Goal: Task Accomplishment & Management: Manage account settings

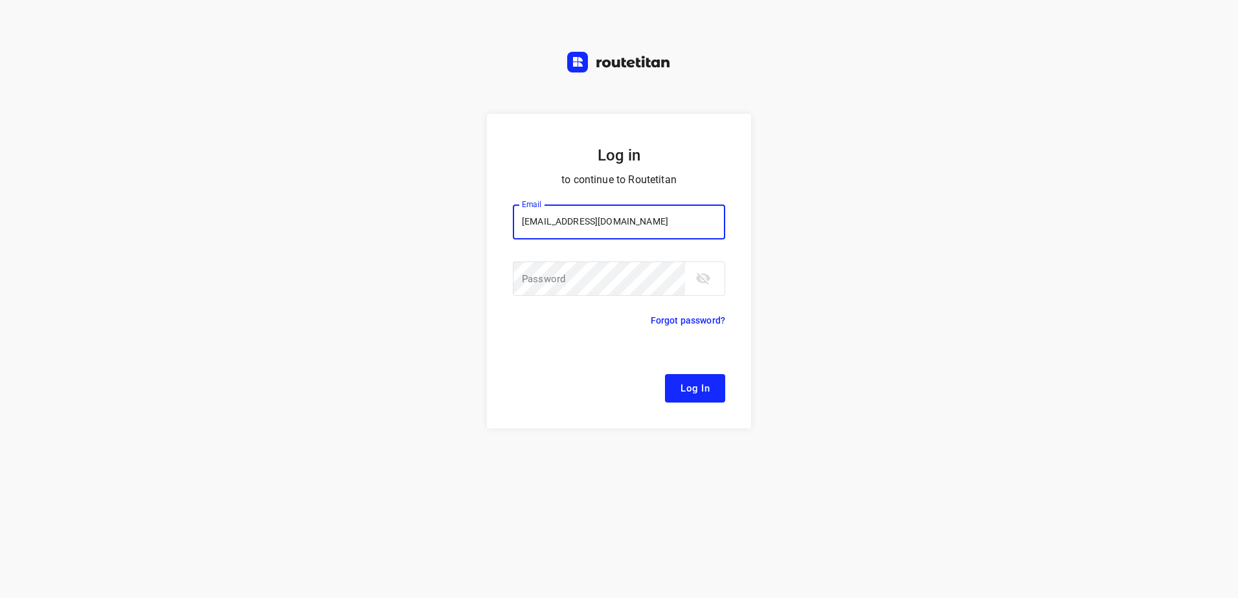
type input "[EMAIL_ADDRESS][DOMAIN_NAME]"
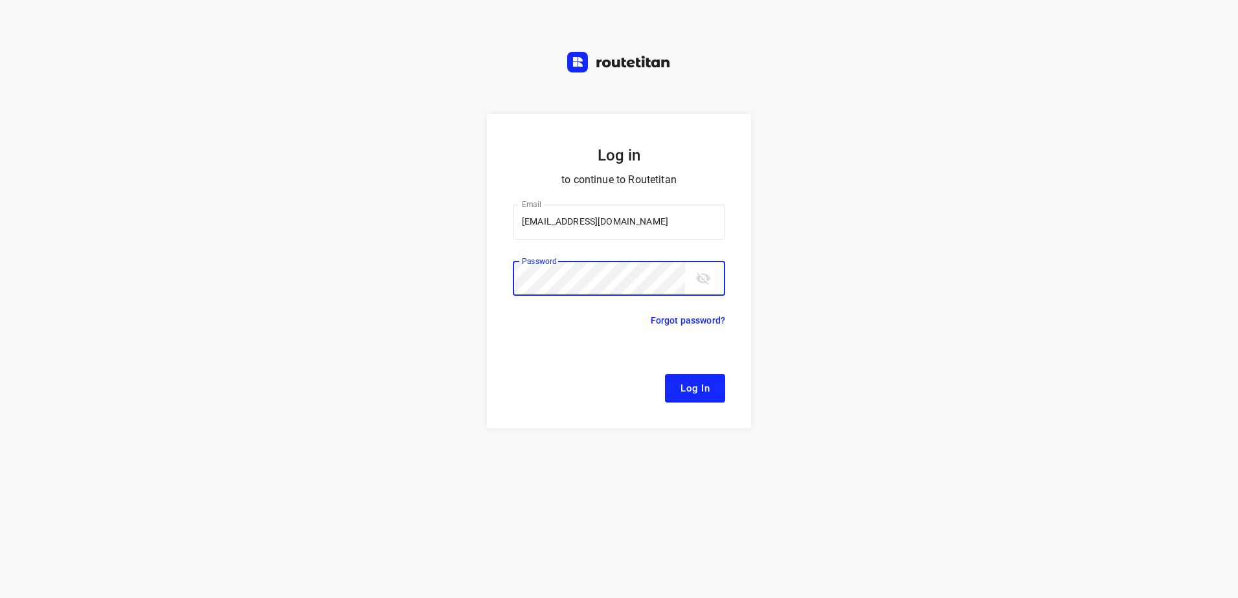
click at [665, 374] on button "Log In" at bounding box center [695, 388] width 60 height 28
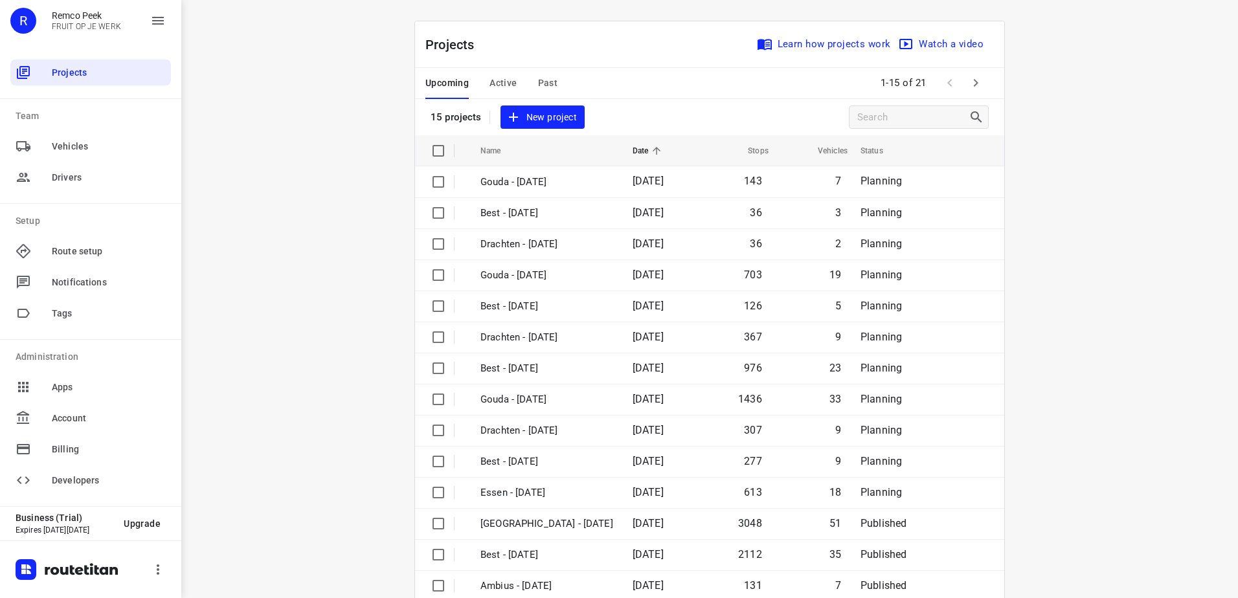
click at [503, 84] on span "Active" at bounding box center [503, 83] width 27 height 16
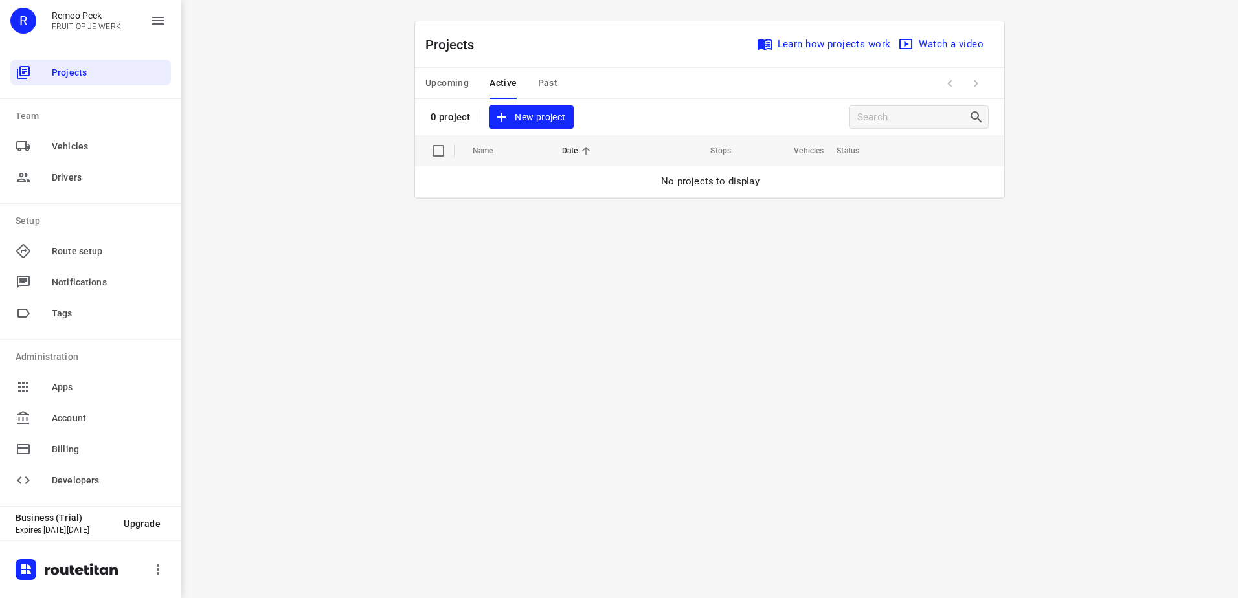
click at [448, 78] on span "Upcoming" at bounding box center [446, 83] width 43 height 16
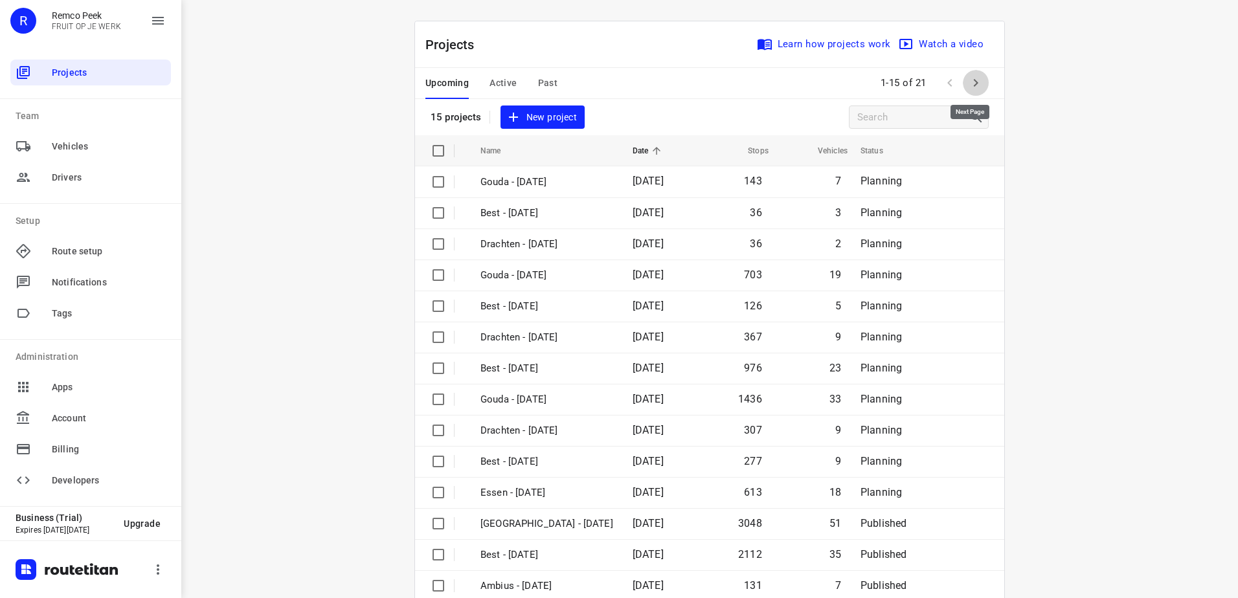
click at [968, 80] on icon "button" at bounding box center [976, 83] width 16 height 16
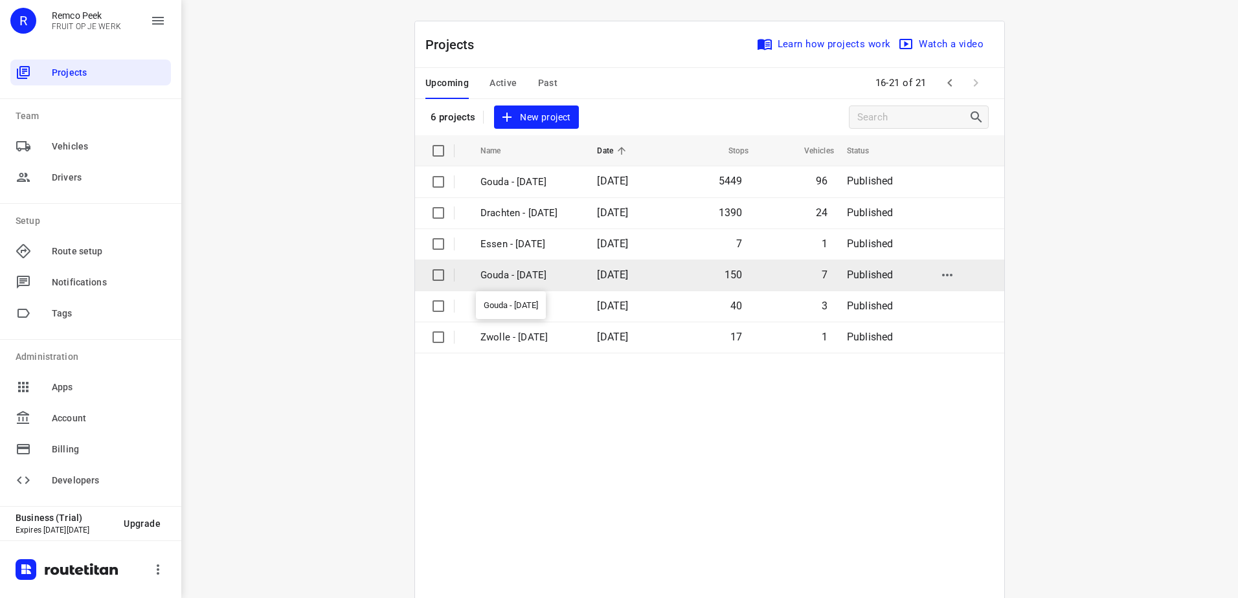
click at [541, 274] on p "Gouda - [DATE]" at bounding box center [528, 275] width 97 height 15
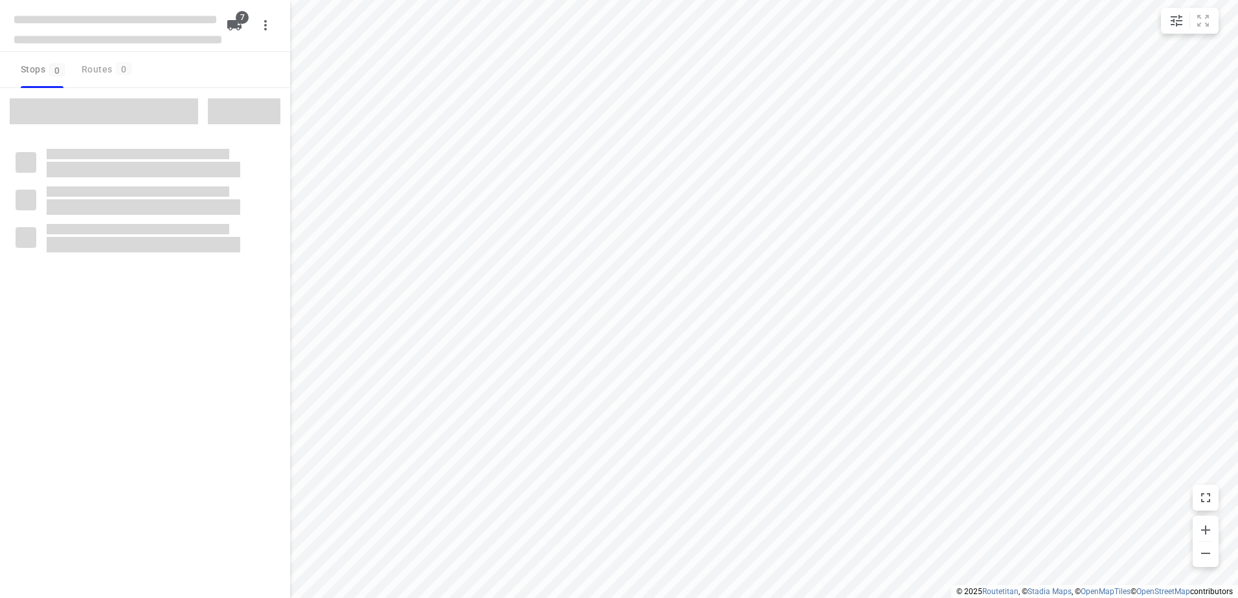
checkbox input "true"
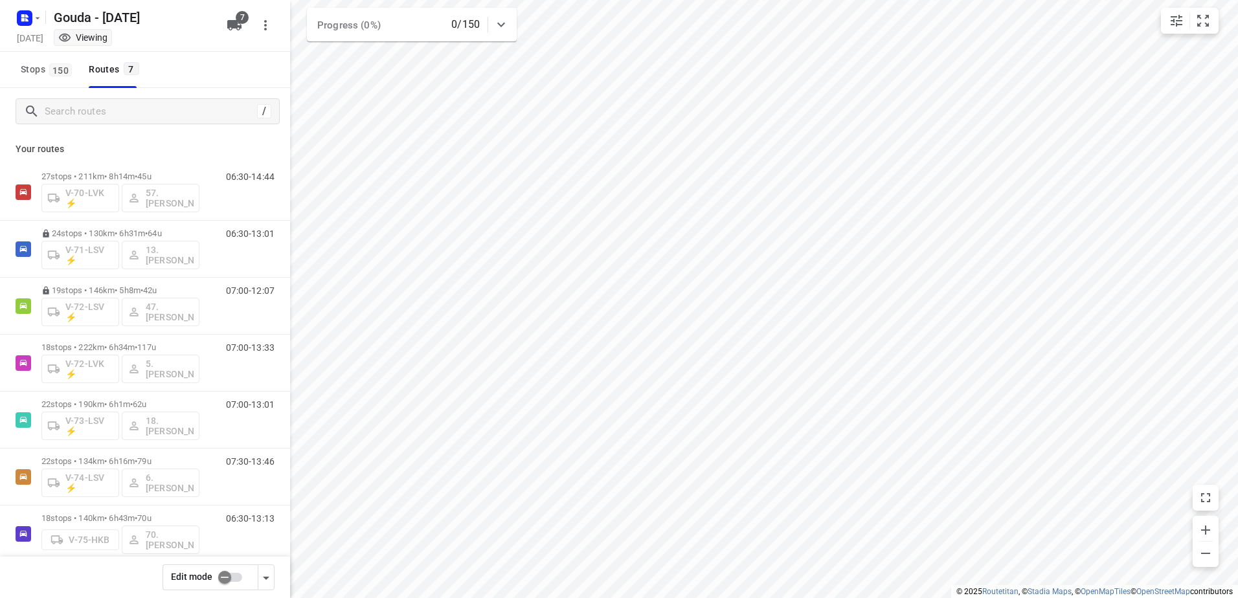
click at [231, 583] on input "checkbox" at bounding box center [225, 577] width 74 height 25
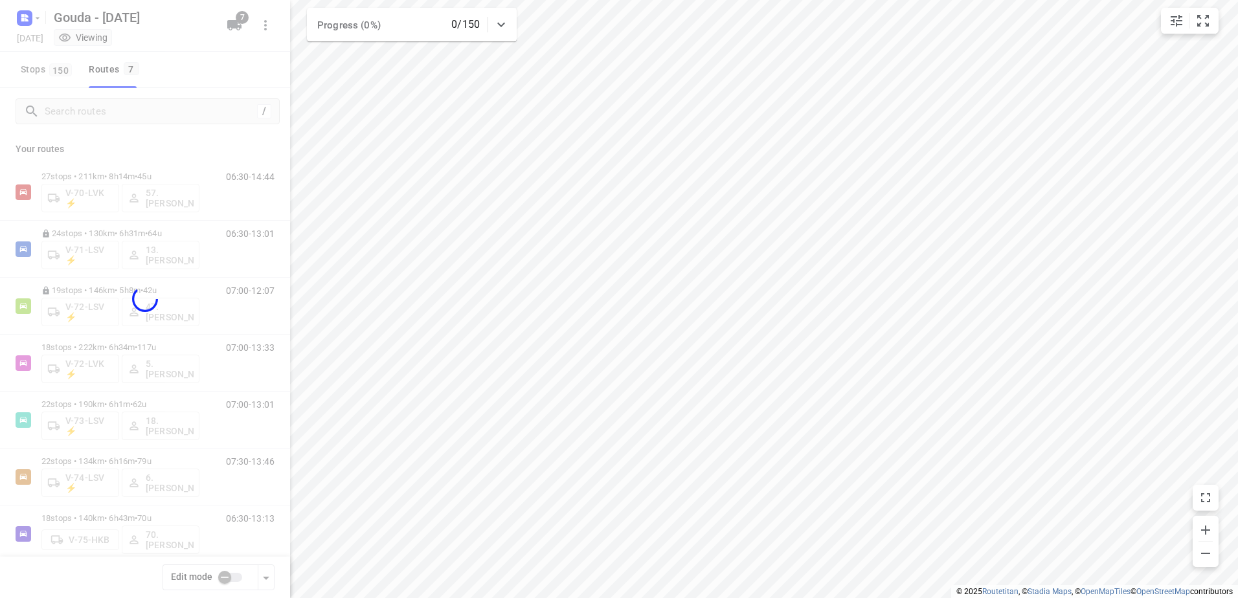
checkbox input "true"
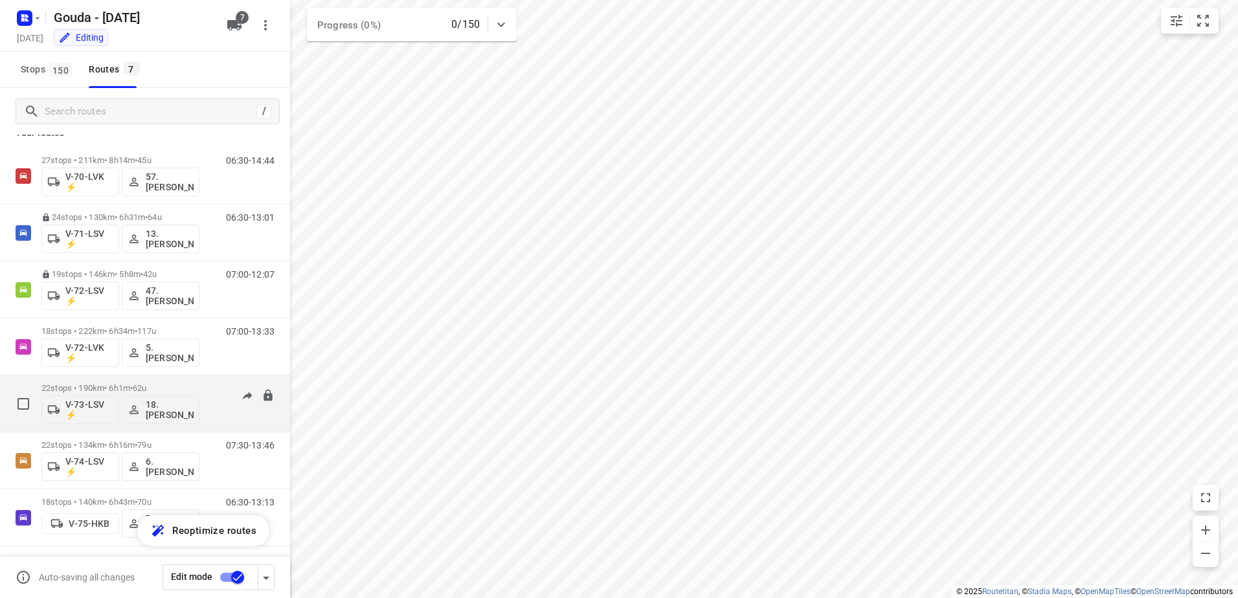
scroll to position [19, 0]
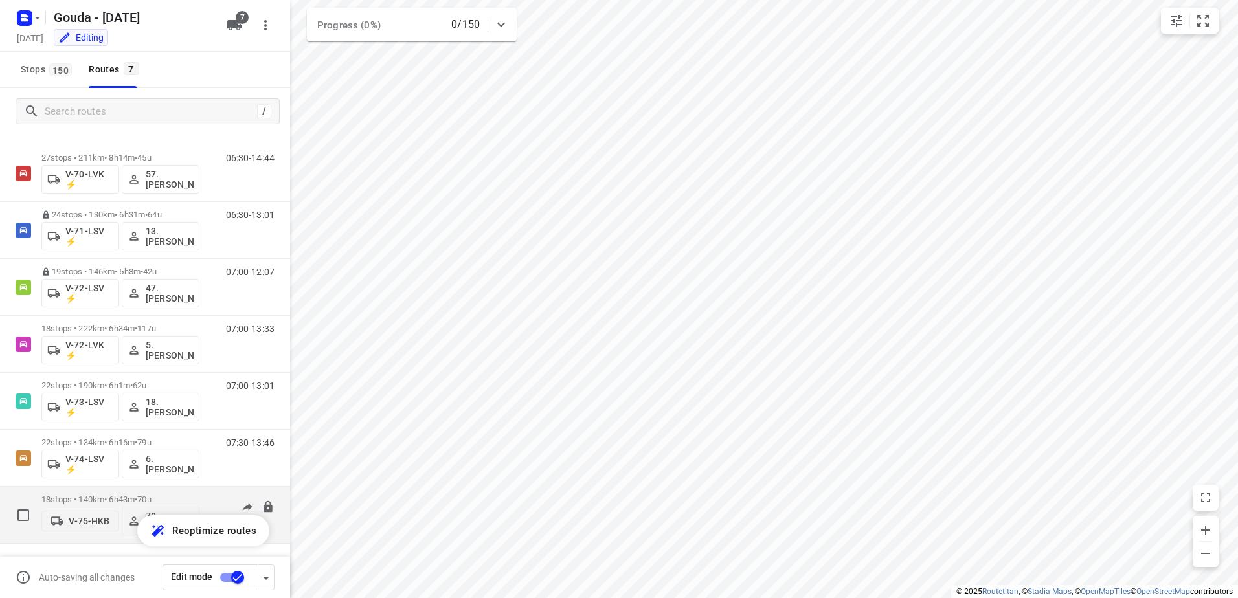
click at [135, 519] on icon "button" at bounding box center [134, 521] width 13 height 13
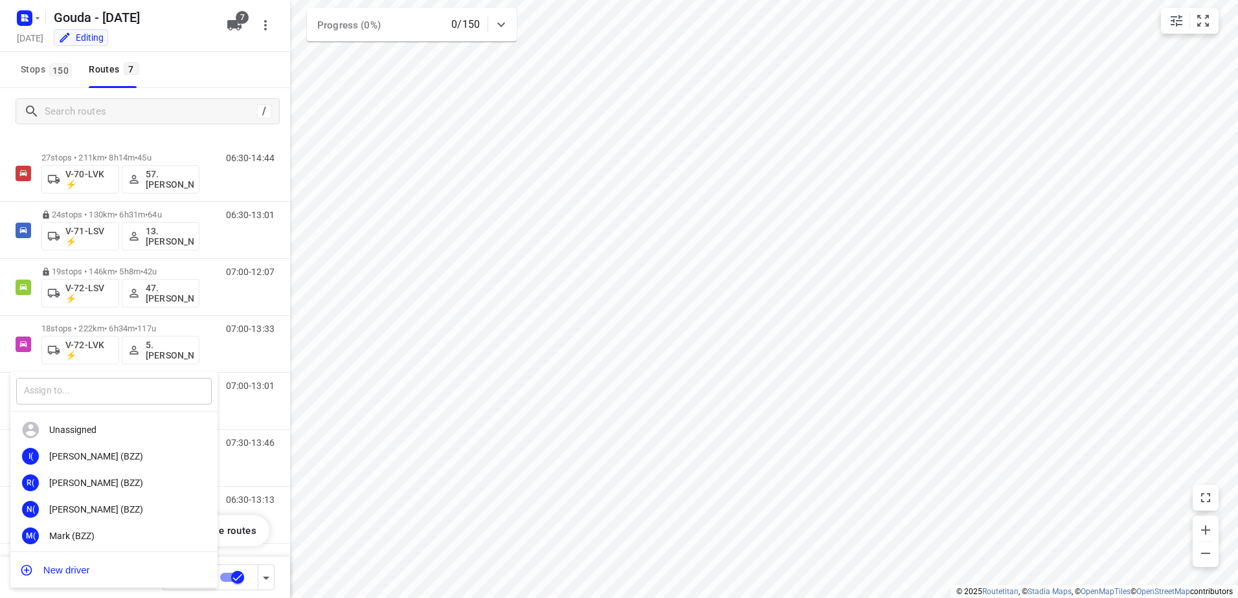
click at [85, 401] on input "text" at bounding box center [114, 391] width 196 height 27
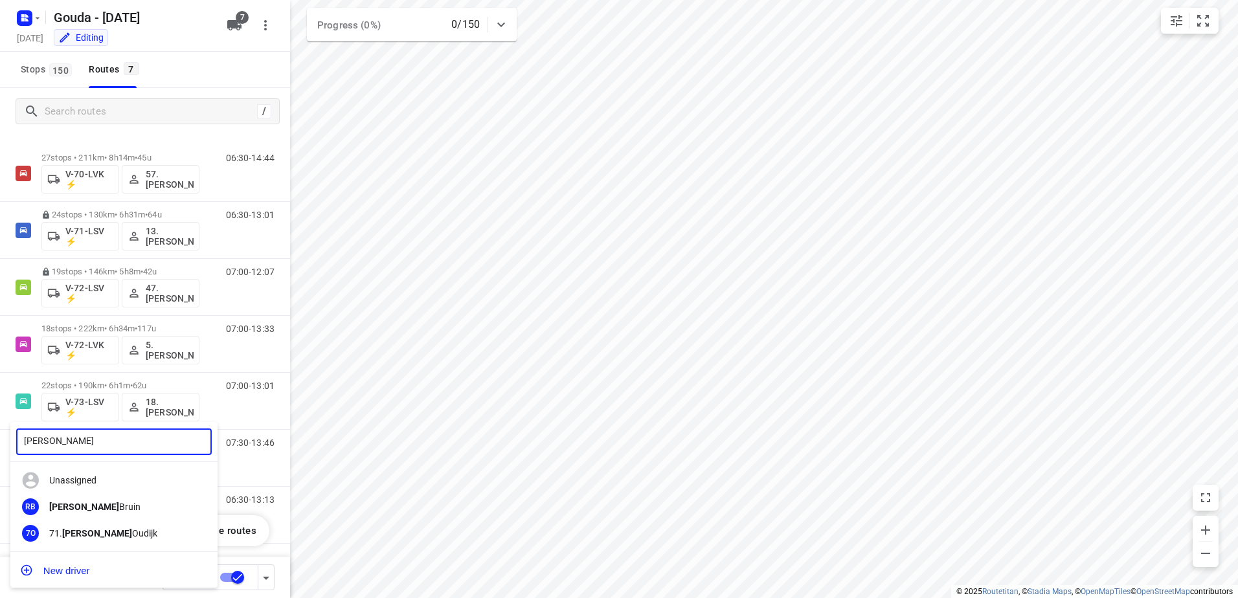
type input "[PERSON_NAME]"
click at [78, 537] on b "[PERSON_NAME]" at bounding box center [97, 533] width 70 height 10
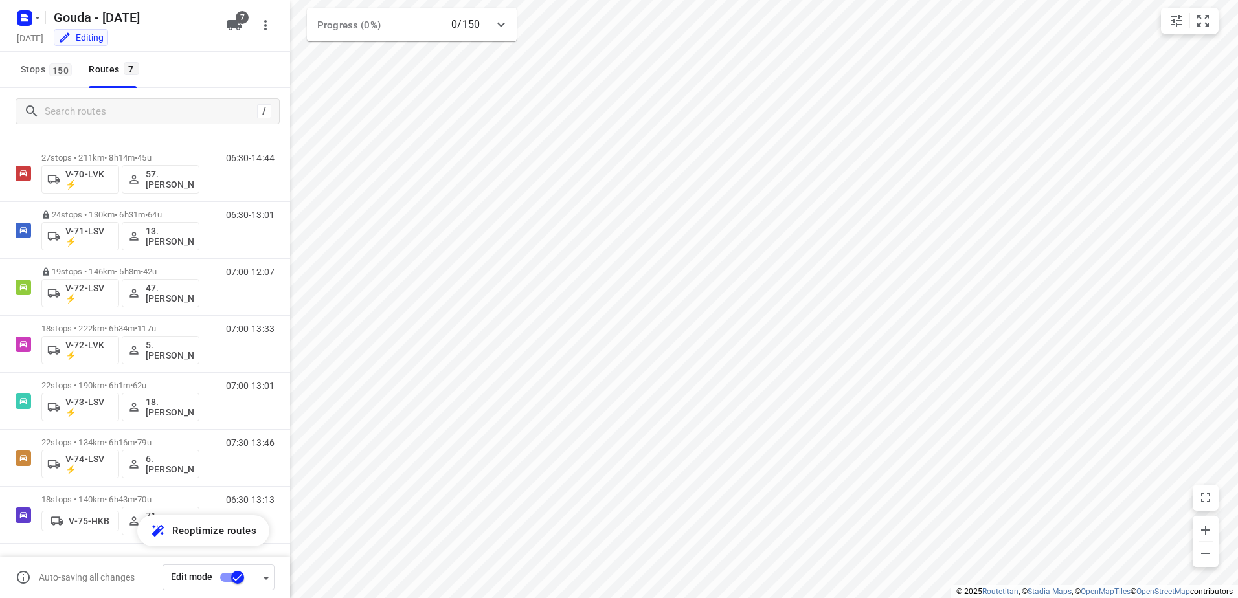
click at [223, 576] on input "checkbox" at bounding box center [238, 577] width 74 height 25
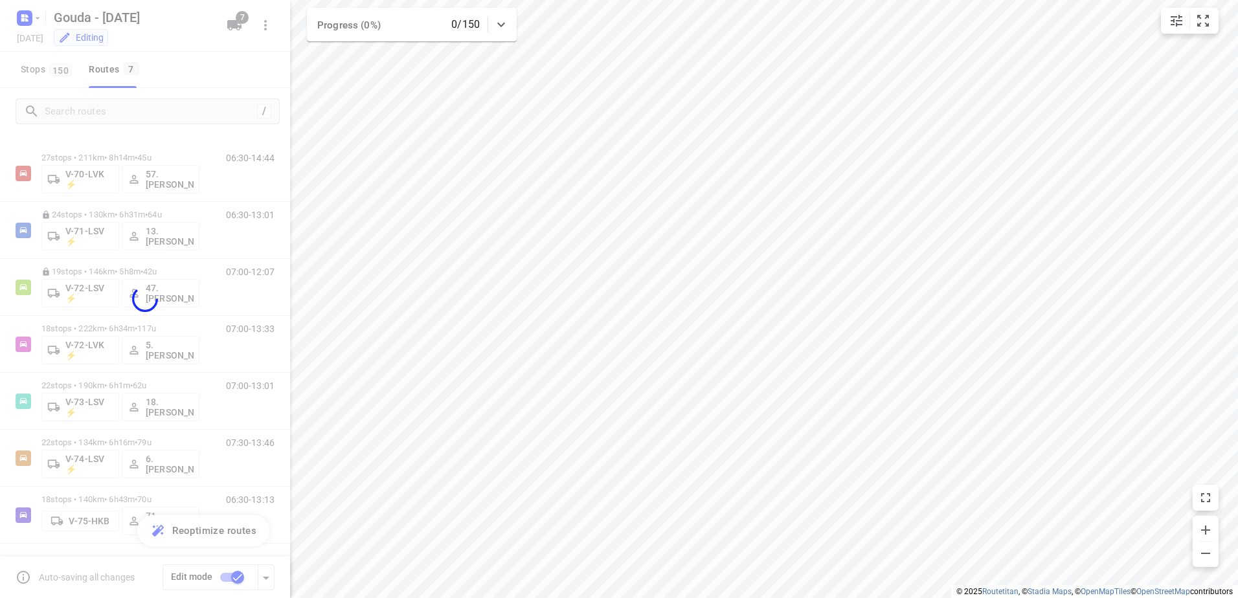
checkbox input "false"
